Goal: Transaction & Acquisition: Purchase product/service

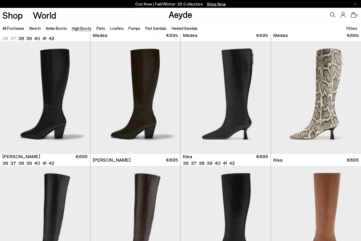
scroll to position [243, 0]
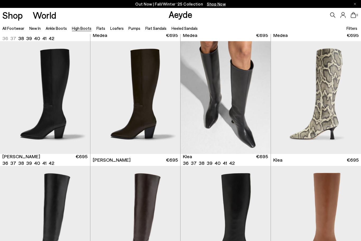
click at [259, 93] on div "Next slide" at bounding box center [260, 100] width 16 height 16
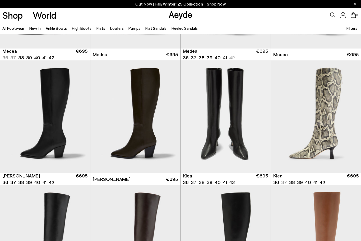
scroll to position [223, 0]
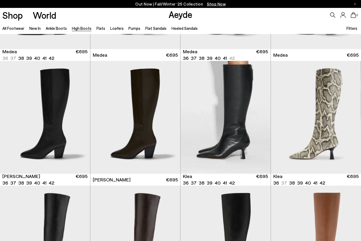
click at [262, 122] on div "Next slide" at bounding box center [260, 120] width 16 height 16
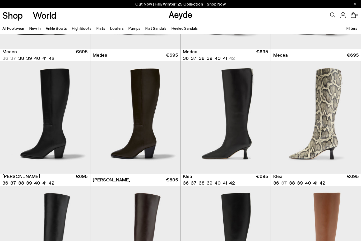
click at [258, 124] on div "Next slide" at bounding box center [260, 120] width 16 height 16
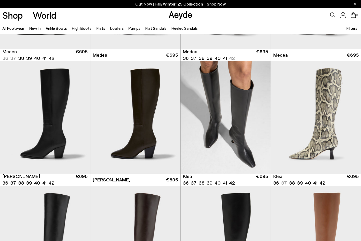
click at [259, 125] on div "Next slide" at bounding box center [260, 120] width 16 height 16
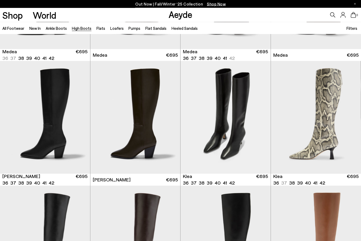
click at [262, 125] on div "Next slide" at bounding box center [260, 120] width 16 height 16
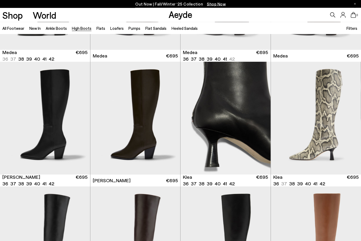
click at [260, 127] on div "Next slide" at bounding box center [260, 121] width 16 height 16
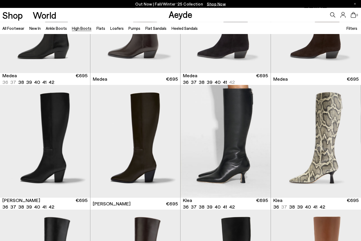
scroll to position [199, 0]
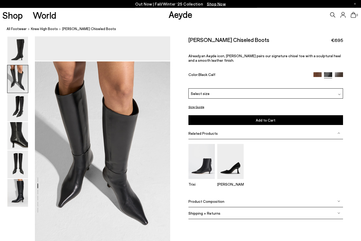
scroll to position [157, 0]
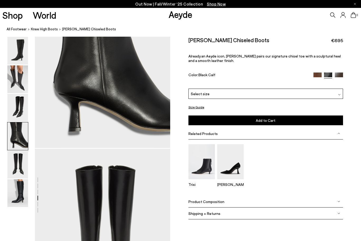
scroll to position [543, 0]
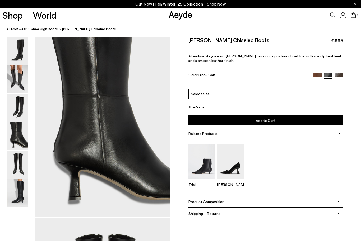
click at [22, 130] on img at bounding box center [17, 136] width 21 height 28
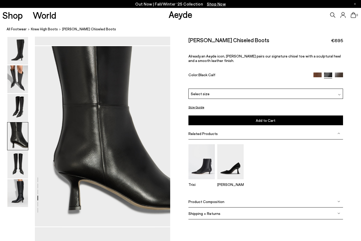
click at [19, 190] on img at bounding box center [17, 193] width 21 height 28
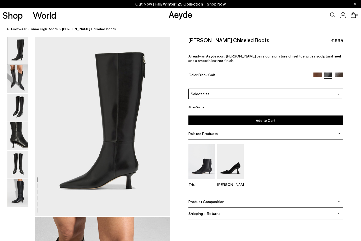
scroll to position [0, 0]
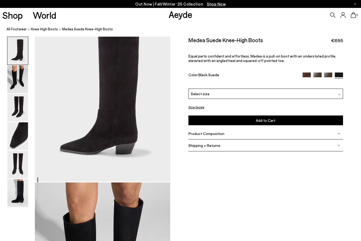
scroll to position [35, 0]
